Goal: Task Accomplishment & Management: Manage account settings

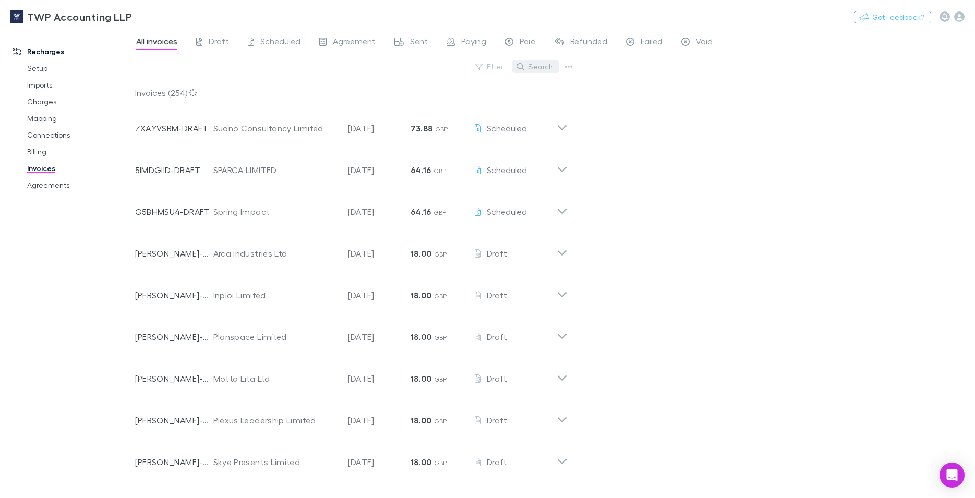
click at [527, 68] on button "Search" at bounding box center [535, 67] width 47 height 13
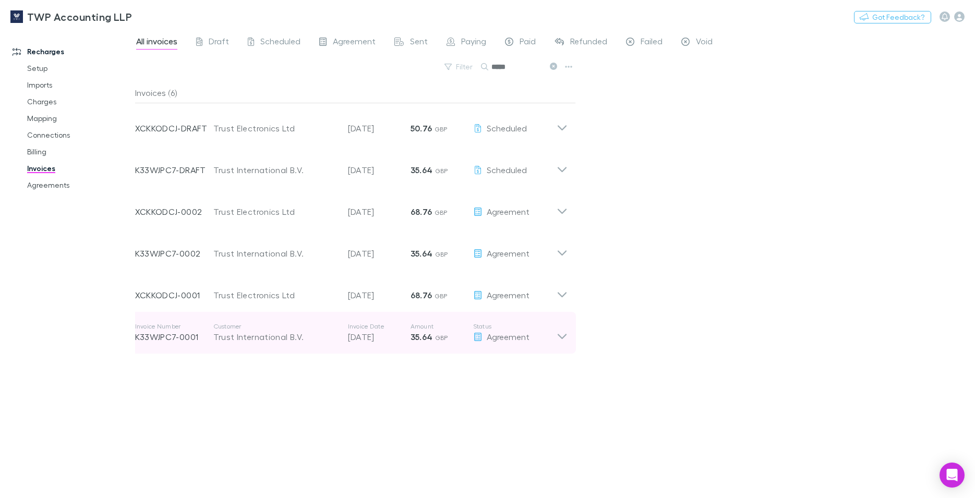
type input "*****"
click at [564, 336] on icon at bounding box center [562, 333] width 11 height 21
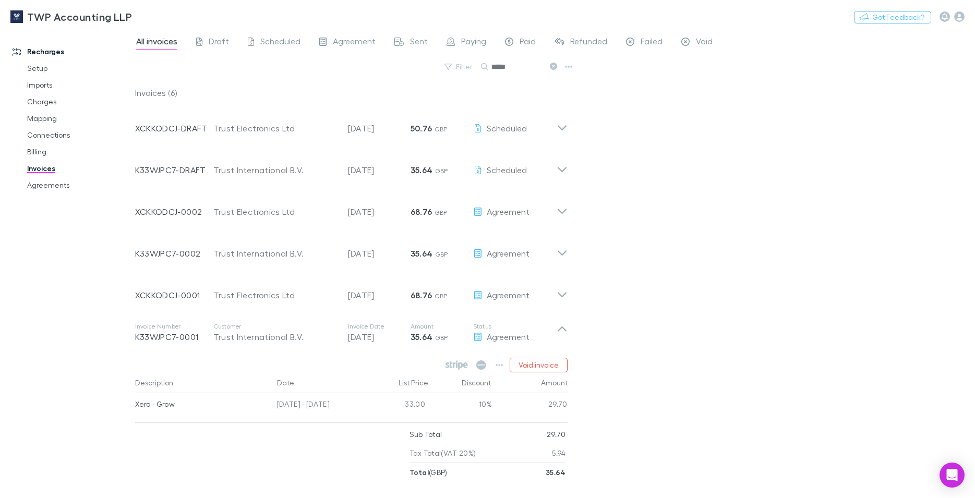
scroll to position [3, 0]
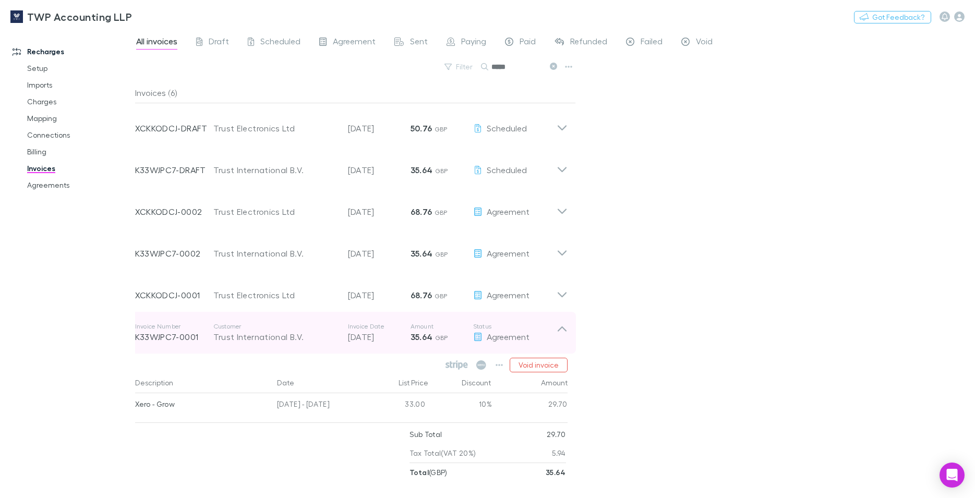
click at [263, 338] on div "Trust International B.V." at bounding box center [275, 337] width 124 height 13
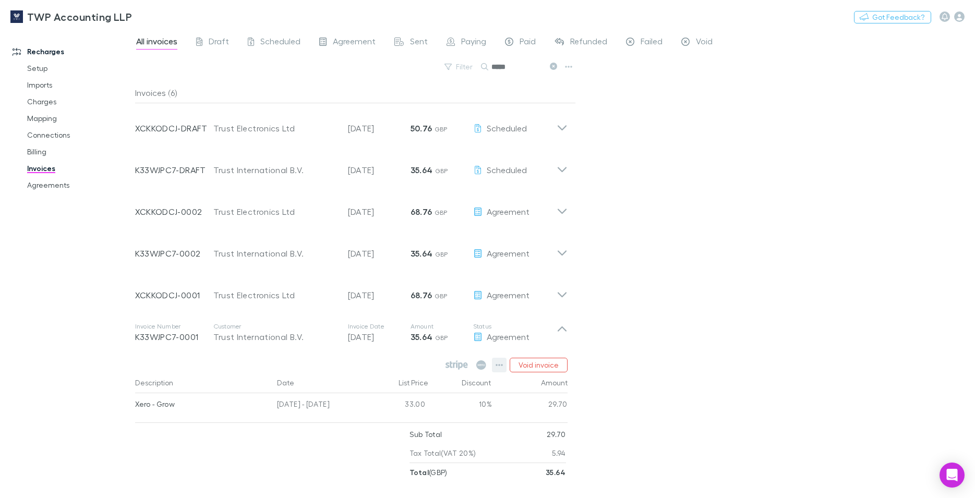
click at [496, 364] on icon "button" at bounding box center [499, 365] width 7 height 8
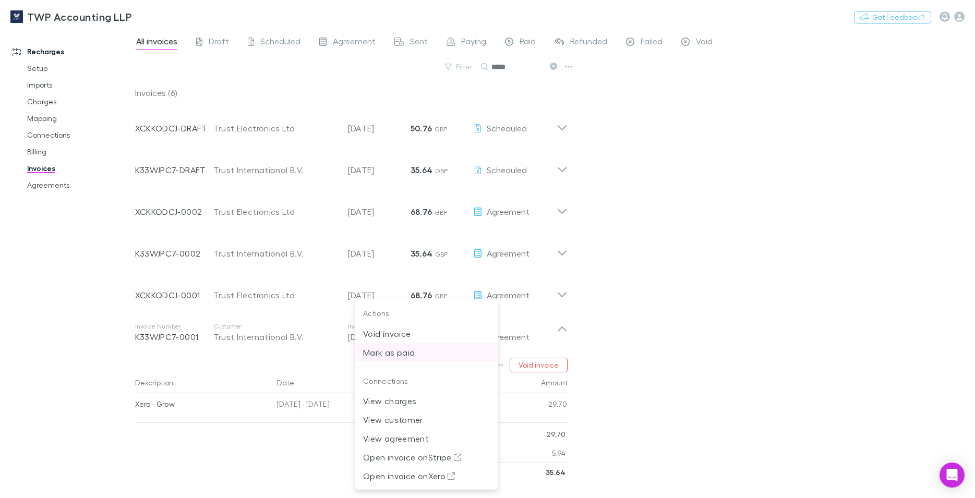
click at [383, 350] on p "Mark as paid" at bounding box center [426, 353] width 127 height 13
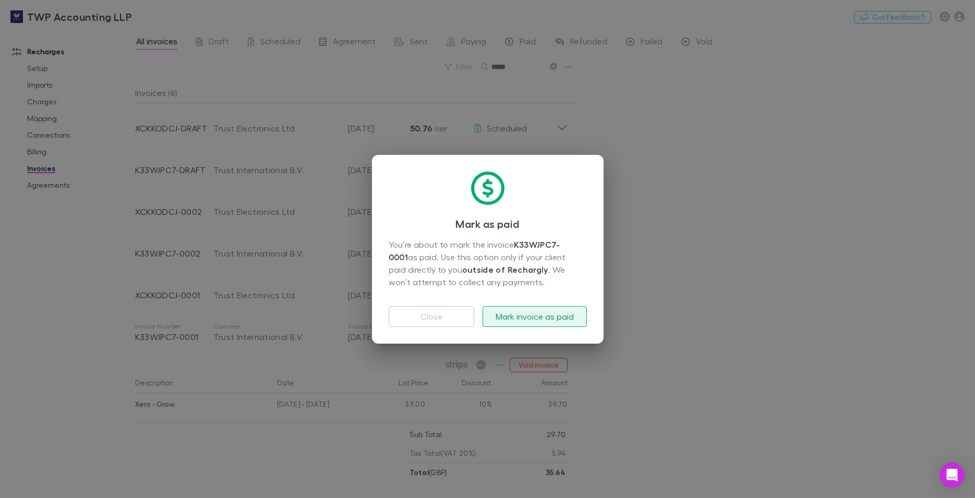
click at [542, 313] on button "Mark invoice as paid" at bounding box center [535, 316] width 104 height 21
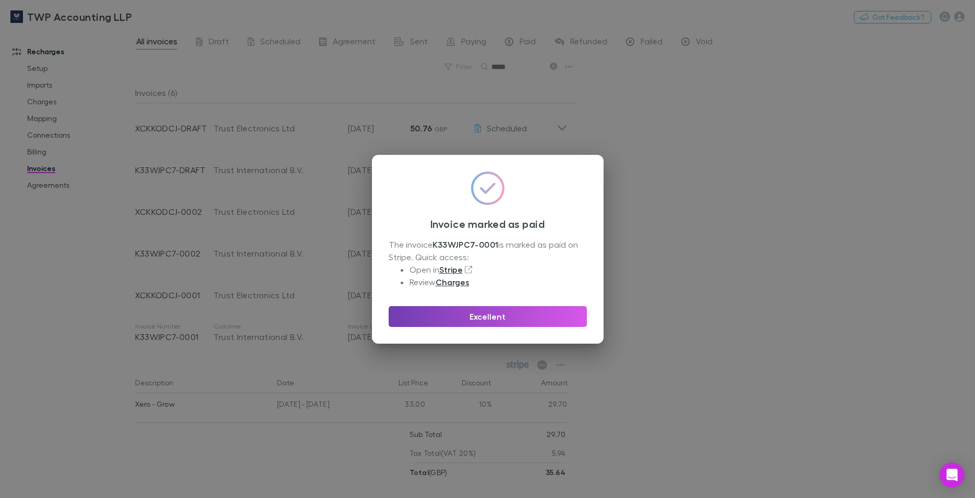
click at [542, 313] on button "Excellent" at bounding box center [488, 316] width 198 height 21
